Goal: Transaction & Acquisition: Download file/media

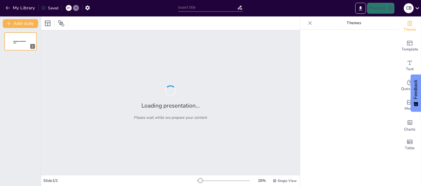
type input "Estructura y Fases Clave en la Contratación Pública: Estudio del Cerco Perimétr…"
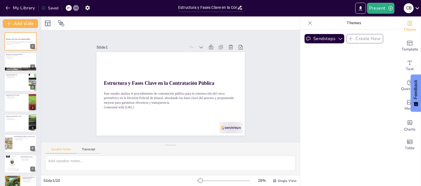
checkbox input "true"
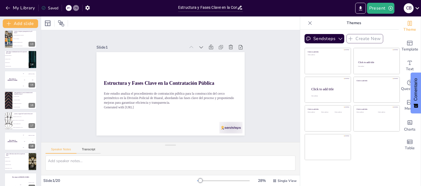
scroll to position [256, 0]
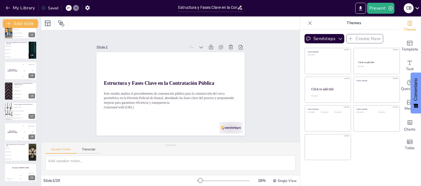
checkbox input "true"
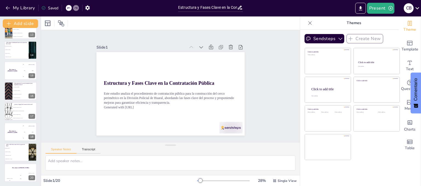
checkbox input "true"
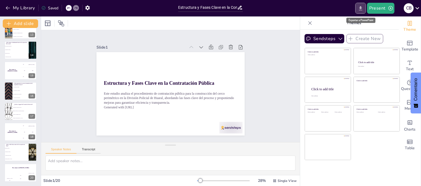
click at [360, 10] on icon "Export to PowerPoint" at bounding box center [360, 8] width 3 height 4
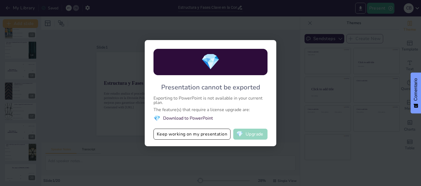
click at [250, 136] on button "💎 Upgrade" at bounding box center [250, 133] width 34 height 11
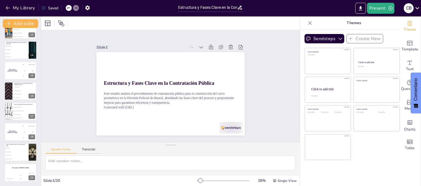
checkbox input "true"
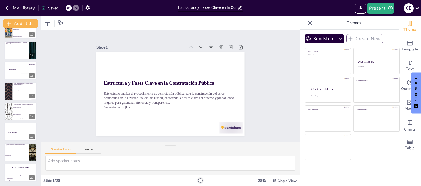
checkbox input "true"
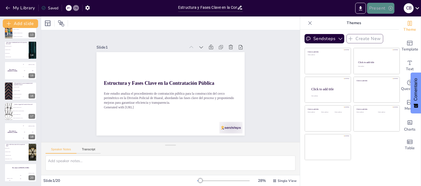
click at [373, 9] on button "Present" at bounding box center [380, 8] width 27 height 11
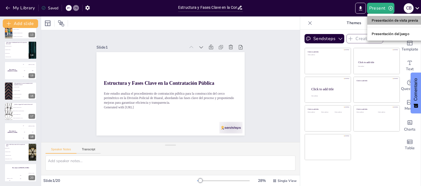
click at [379, 24] on li "Presentación de vista previa" at bounding box center [394, 20] width 55 height 9
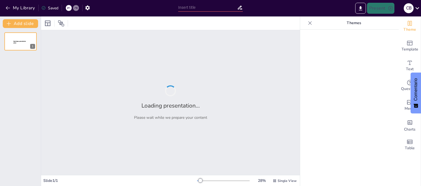
type input "Estructura y Fases Clave en la Contratación Pública: Estudio del Cerco Perimétr…"
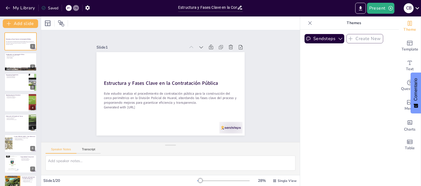
checkbox input "true"
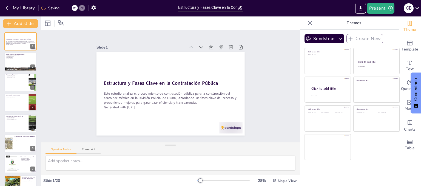
click at [353, 23] on p "Themes" at bounding box center [353, 22] width 79 height 13
click at [379, 10] on button "Present" at bounding box center [380, 8] width 27 height 11
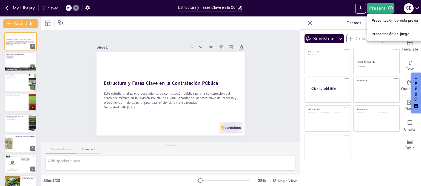
click at [358, 11] on div at bounding box center [210, 93] width 421 height 186
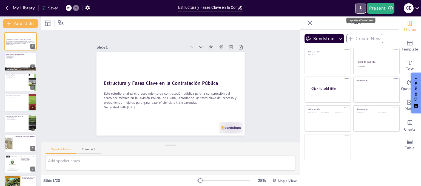
click at [358, 11] on icon "Export to PowerPoint" at bounding box center [360, 8] width 6 height 6
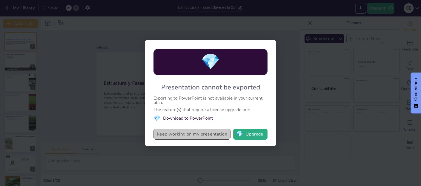
click at [175, 134] on button "Keep working on my presentation" at bounding box center [191, 133] width 77 height 11
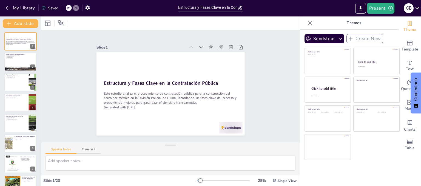
checkbox input "true"
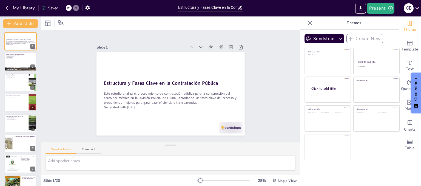
checkbox input "true"
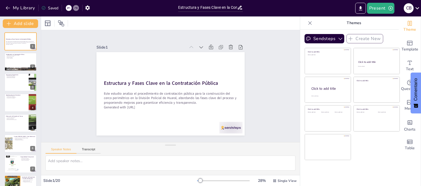
checkbox input "true"
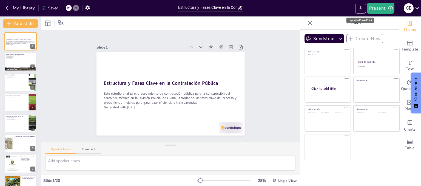
click at [359, 9] on icon "Export to PowerPoint" at bounding box center [360, 8] width 6 height 6
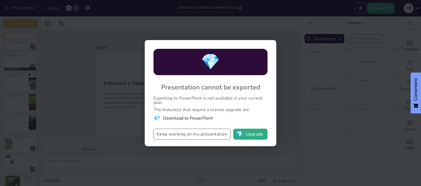
click at [186, 135] on button "Keep working on my presentation" at bounding box center [191, 133] width 77 height 11
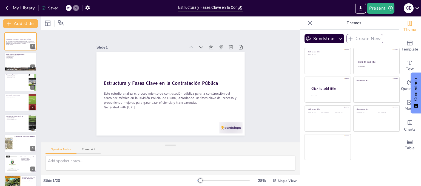
checkbox input "true"
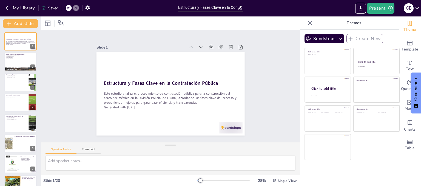
checkbox input "true"
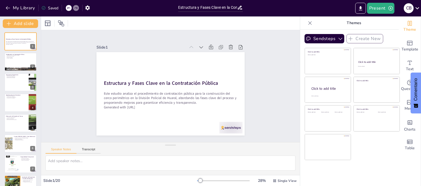
checkbox input "true"
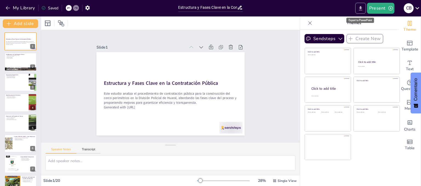
click at [363, 4] on button "Export to PowerPoint" at bounding box center [360, 8] width 11 height 11
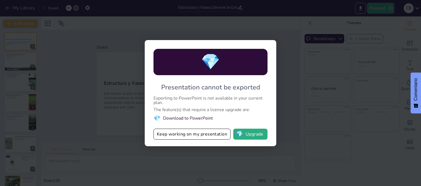
click at [199, 120] on li "💎 Download to PowerPoint" at bounding box center [210, 117] width 114 height 7
click at [174, 122] on div "💎 Presentation cannot be exported Exporting to PowerPoint is not available in y…" at bounding box center [210, 93] width 131 height 106
click at [238, 136] on span "💎" at bounding box center [239, 133] width 7 height 5
